Goal: Find specific page/section: Find specific page/section

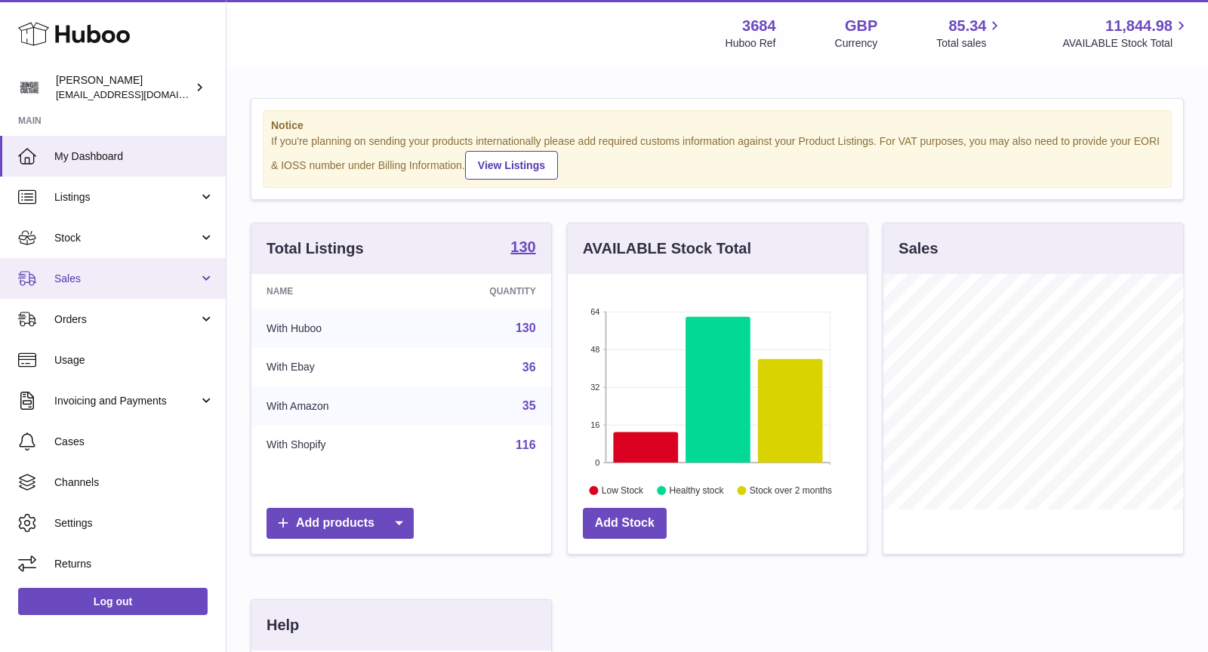
click at [87, 267] on link "Sales" at bounding box center [113, 278] width 226 height 41
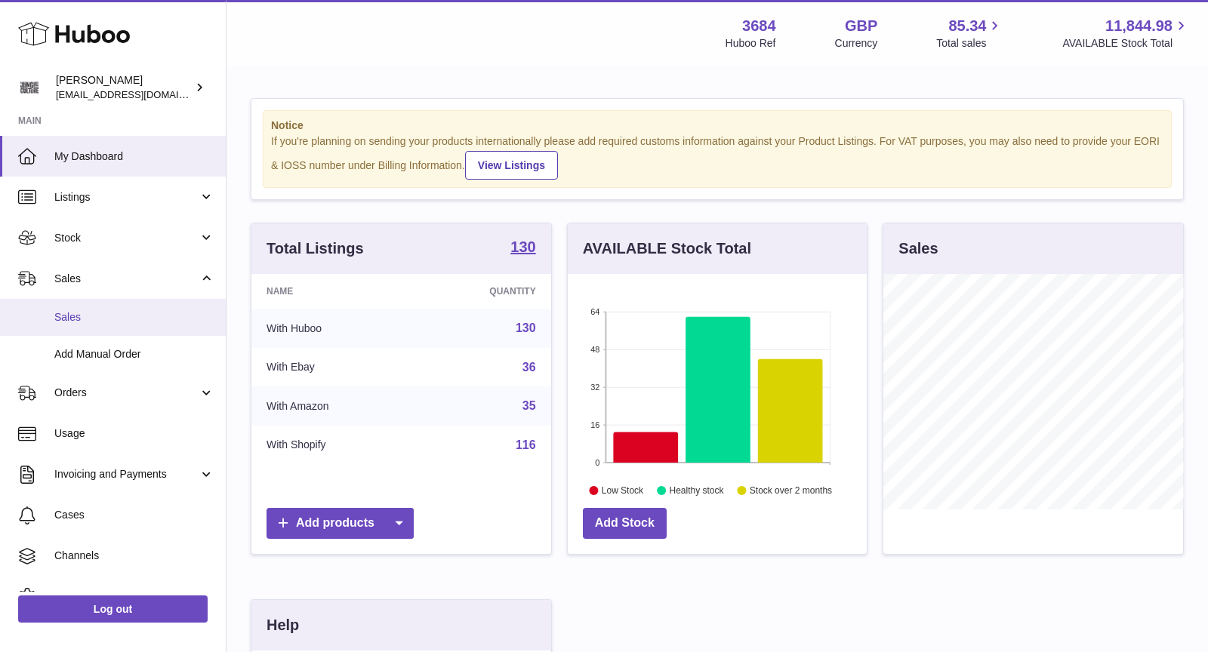
click at [94, 316] on span "Sales" at bounding box center [134, 317] width 160 height 14
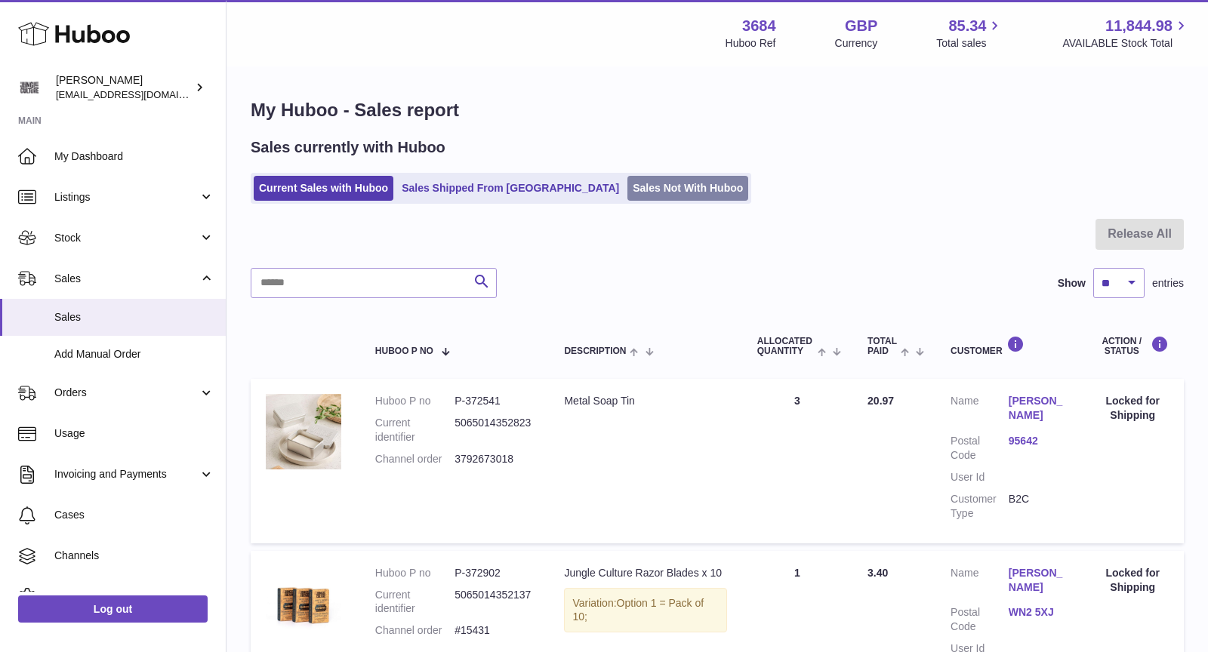
click at [628, 190] on link "Sales Not With Huboo" at bounding box center [688, 188] width 121 height 25
